Goal: Information Seeking & Learning: Learn about a topic

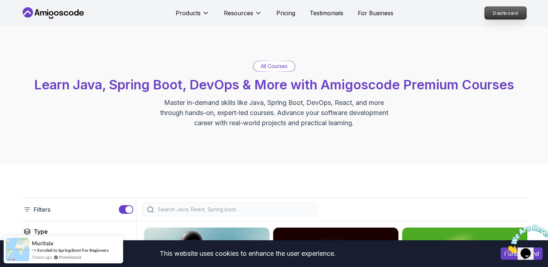
click at [504, 18] on p "Dashboard" at bounding box center [506, 13] width 42 height 12
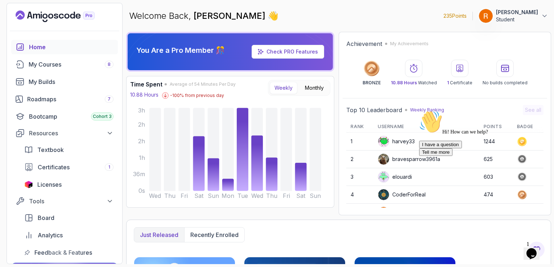
click at [419, 111] on icon "Chat attention grabber" at bounding box center [419, 111] width 0 height 0
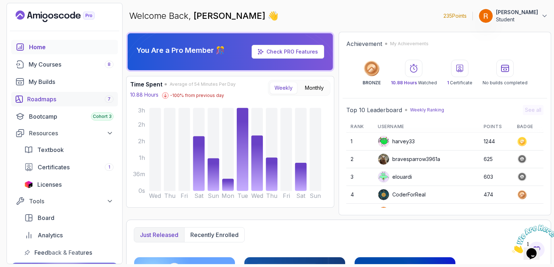
click at [105, 98] on div "7" at bounding box center [109, 99] width 9 height 7
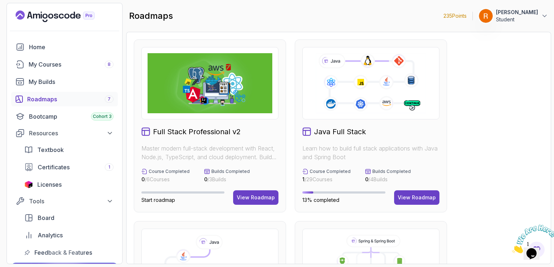
click at [512, 249] on icon "Close" at bounding box center [512, 252] width 0 height 6
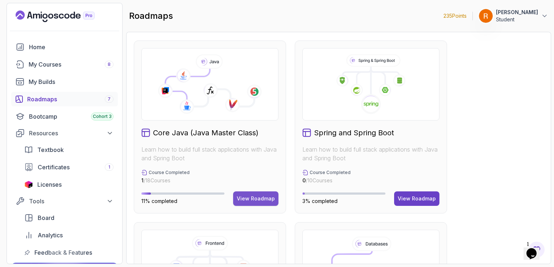
scroll to position [181, 0]
click at [257, 199] on div "View Roadmap" at bounding box center [256, 198] width 38 height 7
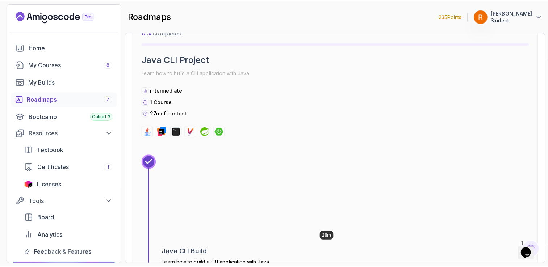
scroll to position [1089, 0]
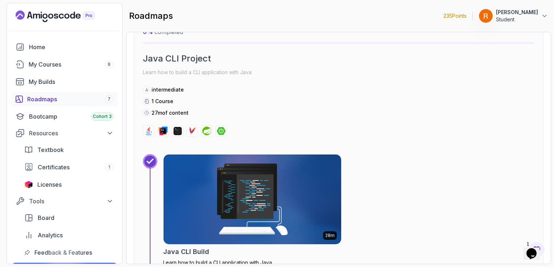
click at [249, 207] on img at bounding box center [252, 200] width 187 height 94
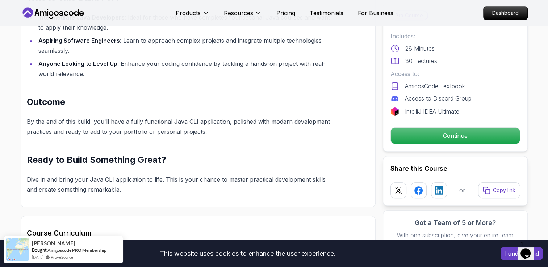
scroll to position [668, 0]
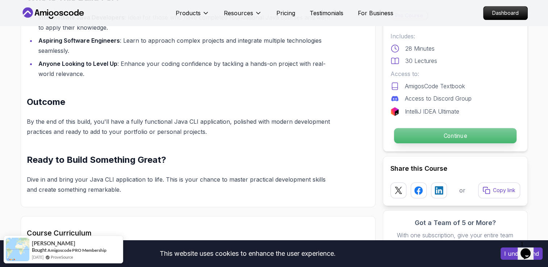
click at [396, 136] on p "Continue" at bounding box center [455, 135] width 123 height 15
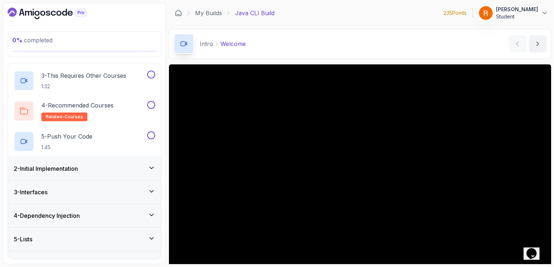
scroll to position [81, 0]
click at [137, 104] on div "4 - Recommended Courses related-courses" at bounding box center [80, 112] width 132 height 20
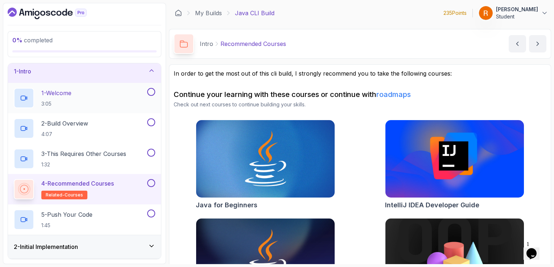
click at [104, 103] on div "1 - Welcome 3:05" at bounding box center [80, 98] width 132 height 20
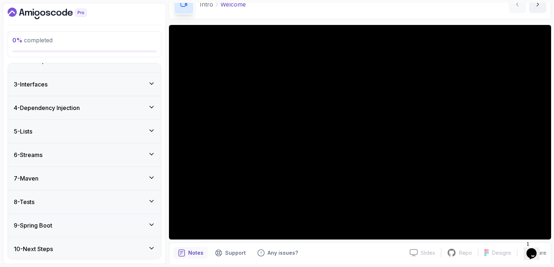
scroll to position [190, 0]
click at [125, 127] on div "5 - Lists" at bounding box center [84, 131] width 141 height 9
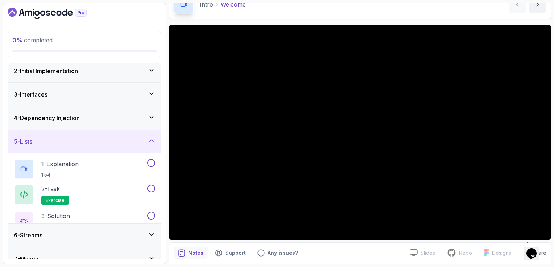
scroll to position [38, 0]
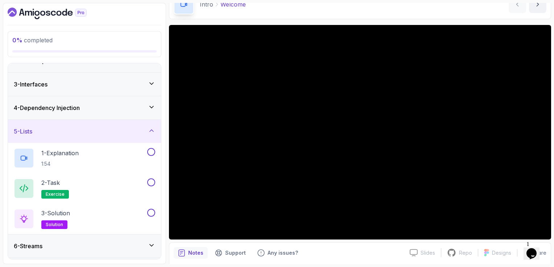
click at [125, 127] on div "5 - Lists" at bounding box center [84, 131] width 141 height 9
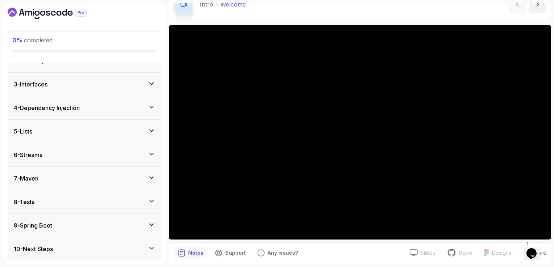
click at [106, 157] on div "6 - Streams" at bounding box center [84, 155] width 141 height 9
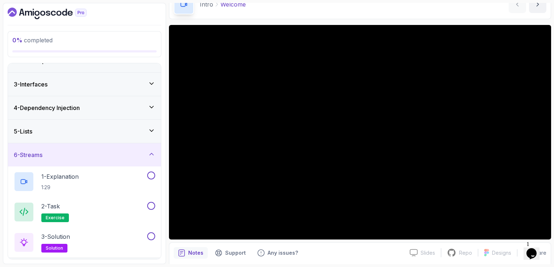
click at [106, 157] on div "6 - Streams" at bounding box center [84, 155] width 141 height 9
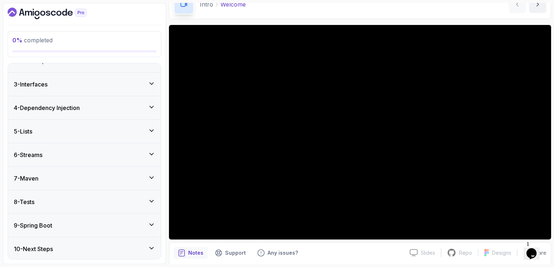
click at [90, 229] on div "9 - Spring Boot" at bounding box center [84, 225] width 153 height 23
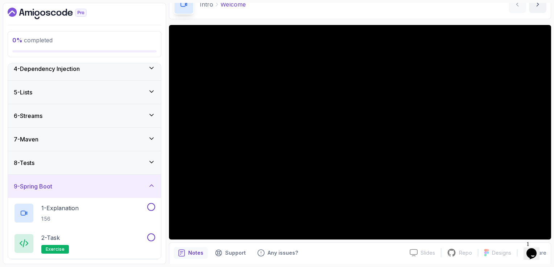
scroll to position [63, 0]
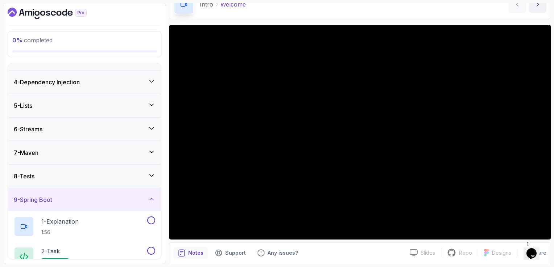
click at [100, 199] on div "9 - Spring Boot" at bounding box center [84, 200] width 141 height 9
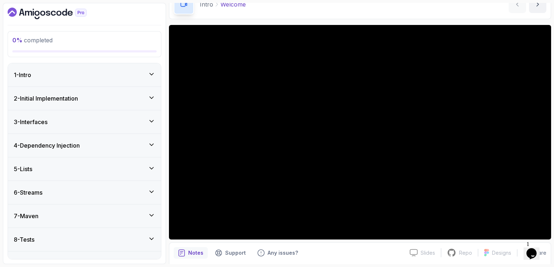
scroll to position [0, 0]
click at [141, 74] on div "1 - Intro" at bounding box center [84, 75] width 141 height 9
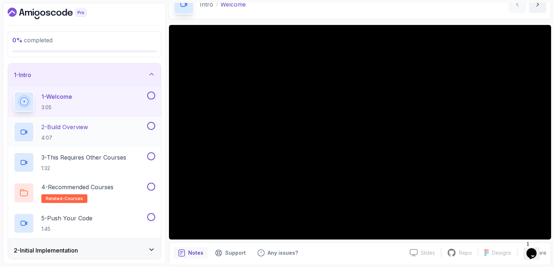
click at [76, 131] on h2 "2 - Build Overview 4:07" at bounding box center [64, 132] width 47 height 19
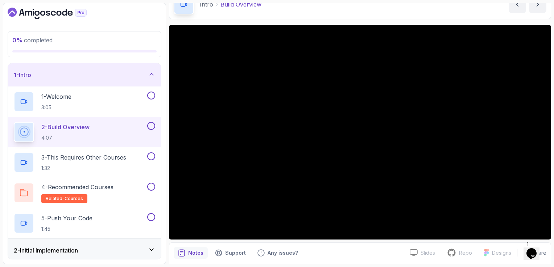
scroll to position [190, 0]
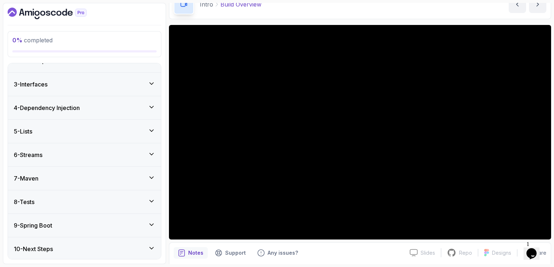
click at [83, 225] on div "9 - Spring Boot" at bounding box center [84, 225] width 141 height 9
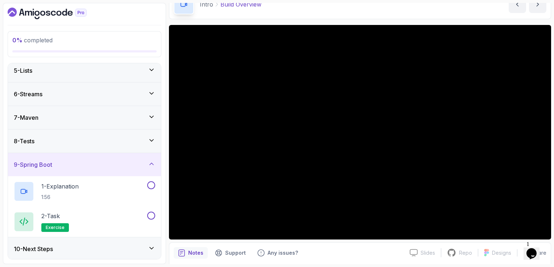
scroll to position [98, 0]
click at [88, 169] on div "9 - Spring Boot" at bounding box center [84, 165] width 153 height 23
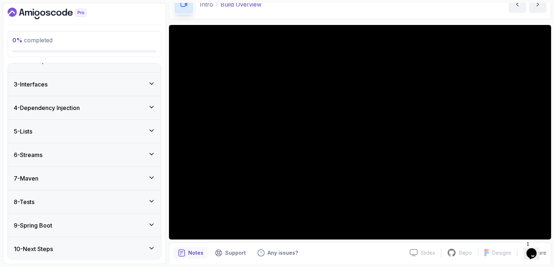
scroll to position [0, 0]
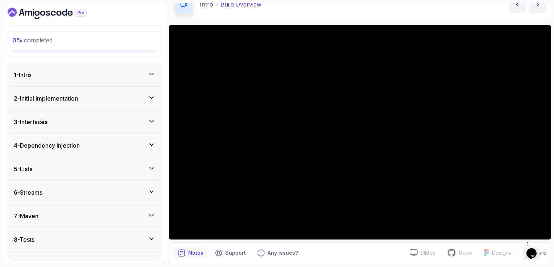
click at [136, 81] on div "1 - Intro" at bounding box center [84, 74] width 153 height 23
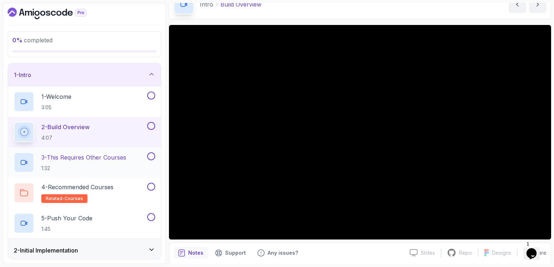
click at [120, 157] on p "3 - This Requires Other Courses" at bounding box center [83, 157] width 85 height 9
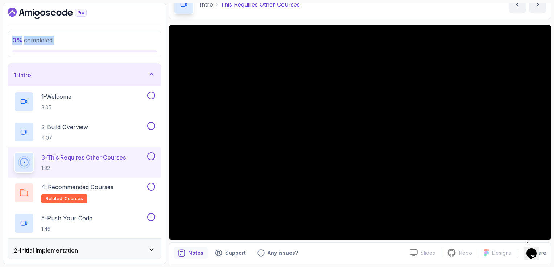
drag, startPoint x: 153, startPoint y: 62, endPoint x: 135, endPoint y: 26, distance: 39.4
click at [135, 26] on div "0 % completed 1 - Intro 1 - Welcome 3:05 2 - Build Overview 4:07 3 - This Requi…" at bounding box center [84, 134] width 163 height 262
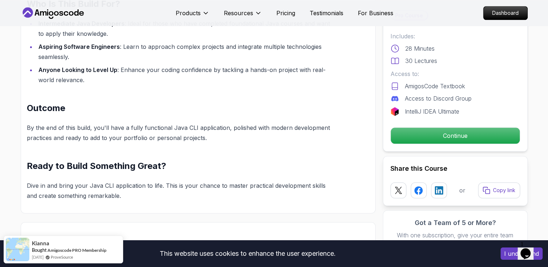
scroll to position [664, 0]
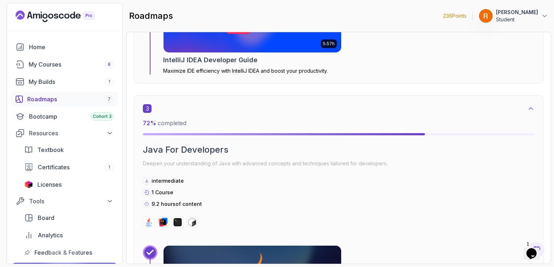
scroll to position [709, 0]
